Goal: Transaction & Acquisition: Purchase product/service

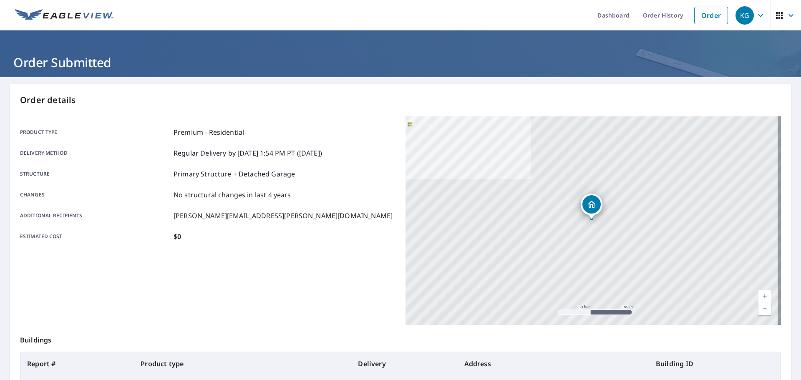
scroll to position [80, 0]
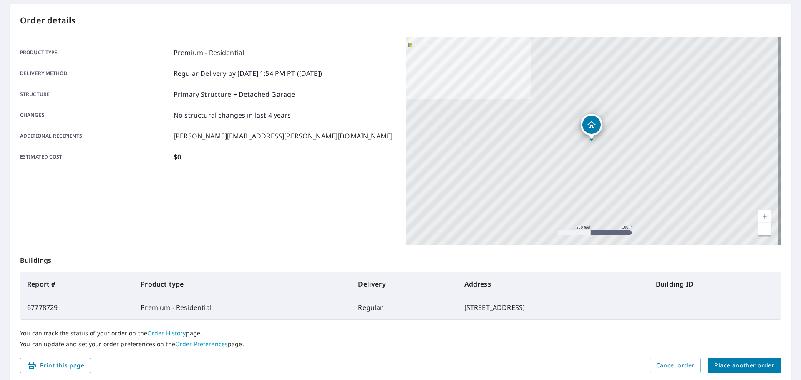
click at [737, 360] on span "Place another order" at bounding box center [744, 365] width 60 height 10
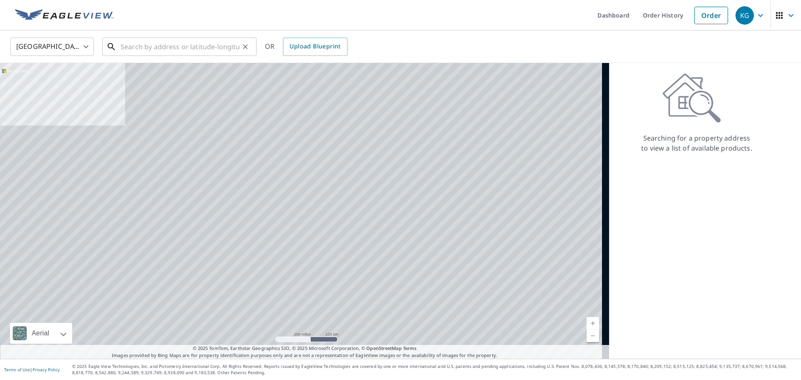
click at [213, 55] on input "text" at bounding box center [179, 46] width 119 height 23
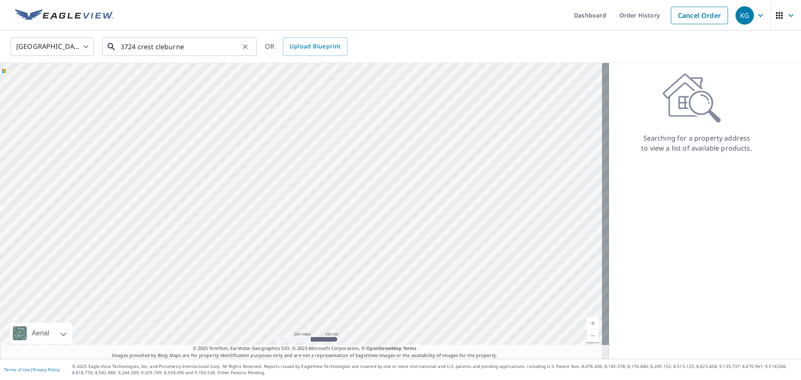
click at [168, 40] on input "3724 crest cleburne" at bounding box center [179, 46] width 119 height 23
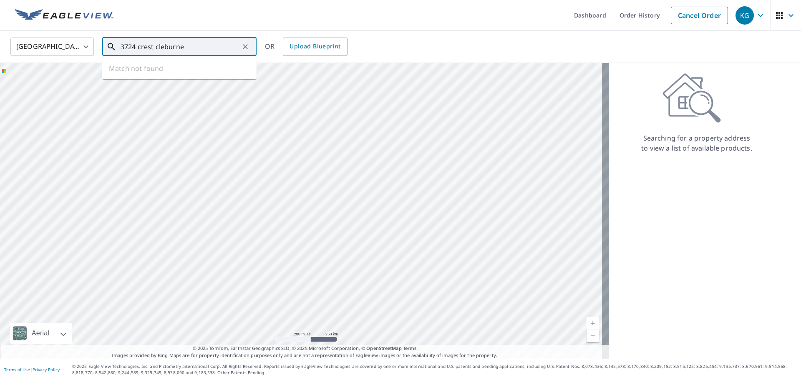
click at [155, 45] on input "3724 crest cleburne" at bounding box center [179, 46] width 119 height 23
drag, startPoint x: 135, startPoint y: 47, endPoint x: 26, endPoint y: 41, distance: 108.6
click at [26, 41] on div "United States [GEOGRAPHIC_DATA] ​ 3724 crest, cleburne ​ Match not found OR Upl…" at bounding box center [397, 47] width 786 height 20
click at [136, 48] on input "crest, cleburne" at bounding box center [179, 46] width 119 height 23
click at [124, 47] on input "crest dr, cleburne" at bounding box center [179, 46] width 119 height 23
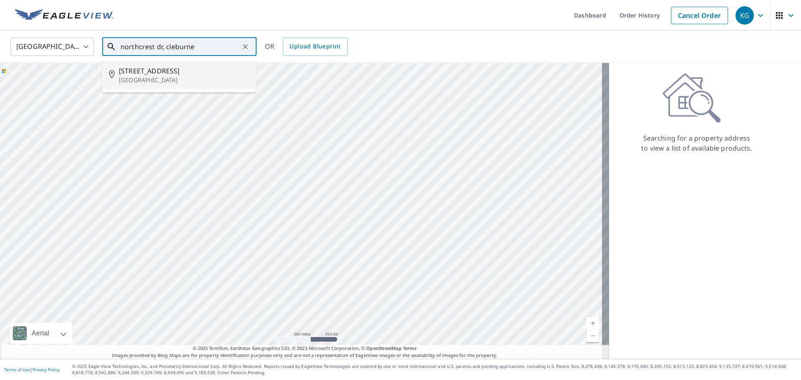
click at [120, 49] on input "northcrest dr, cleburne" at bounding box center [179, 46] width 119 height 23
click at [184, 70] on span "[STREET_ADDRESS]" at bounding box center [184, 71] width 131 height 10
type input "[STREET_ADDRESS][PERSON_NAME]"
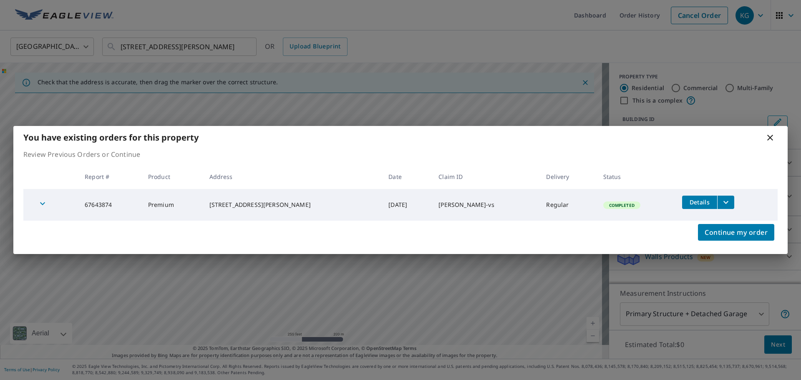
click at [720, 200] on icon "filesDropdownBtn-67643874" at bounding box center [725, 202] width 10 height 10
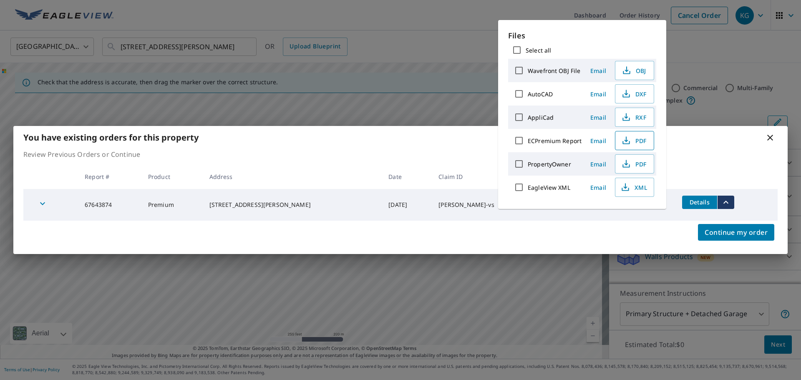
click at [628, 138] on icon "button" at bounding box center [626, 141] width 10 height 10
click at [771, 136] on icon at bounding box center [770, 138] width 6 height 6
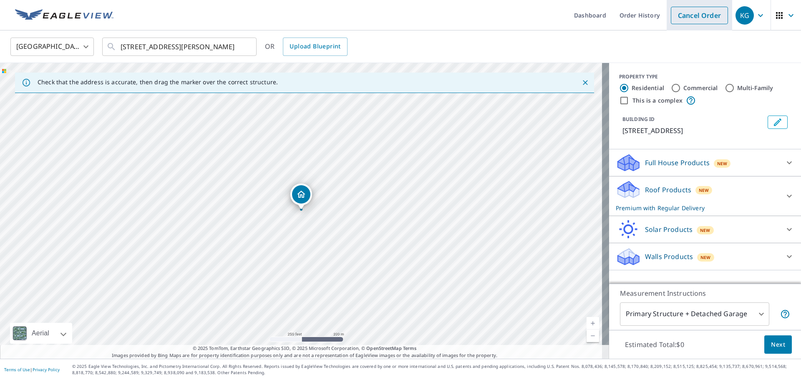
click at [692, 17] on link "Cancel Order" at bounding box center [698, 16] width 57 height 18
